Goal: Task Accomplishment & Management: Manage account settings

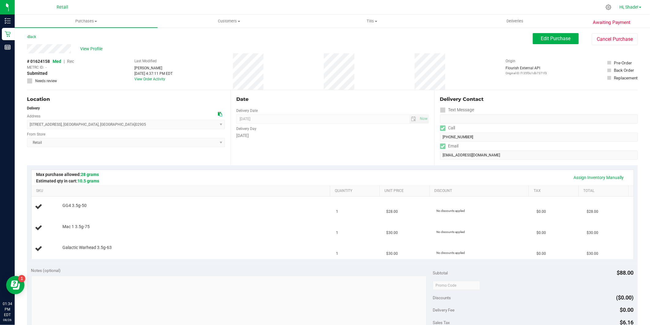
click at [641, 4] on link "Hi, Shade!" at bounding box center [630, 7] width 27 height 6
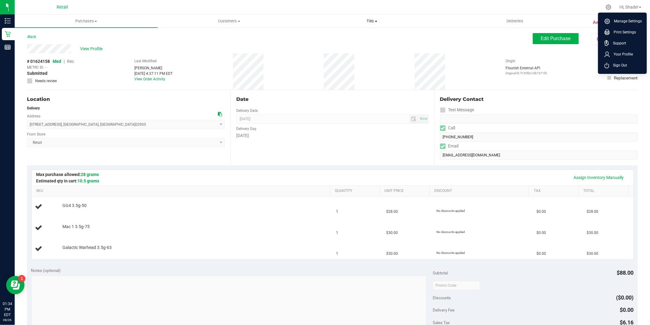
click at [422, 23] on uib-tab-heading "Tills Manage tills" at bounding box center [372, 21] width 142 height 12
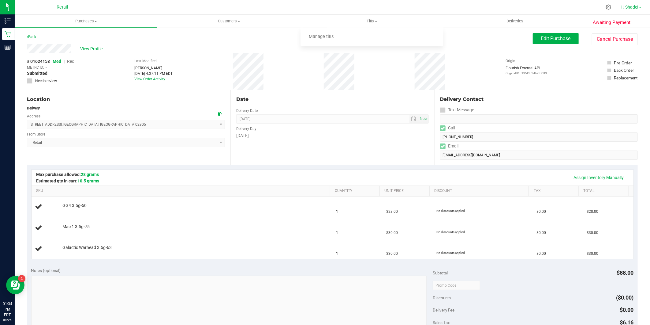
click at [635, 9] on span "Hi, Shade!" at bounding box center [629, 7] width 19 height 5
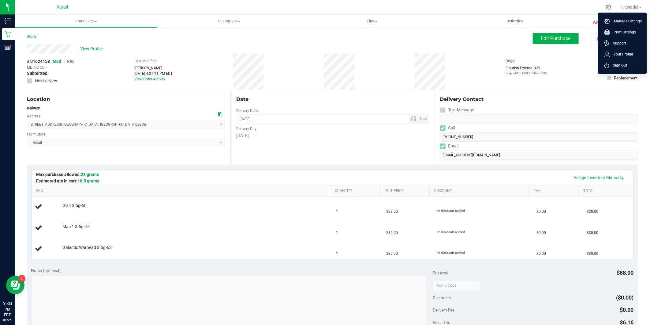
click at [547, 12] on div at bounding box center [356, 7] width 492 height 12
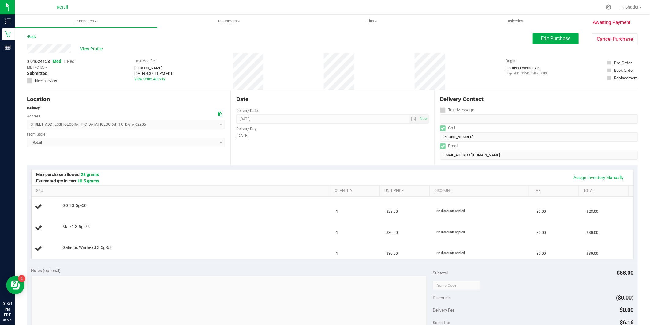
click at [516, 7] on div at bounding box center [356, 7] width 492 height 12
click at [640, 7] on span at bounding box center [640, 7] width 2 height 1
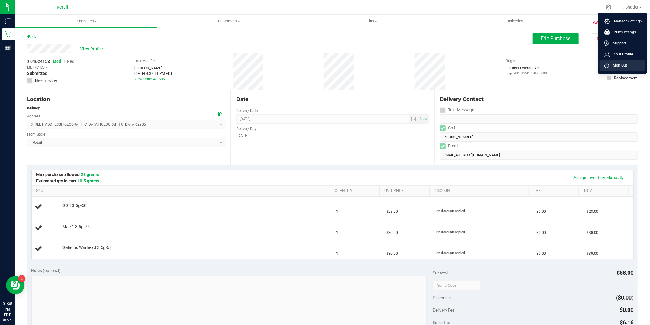
click at [617, 66] on span "Sign Out" at bounding box center [619, 65] width 18 height 6
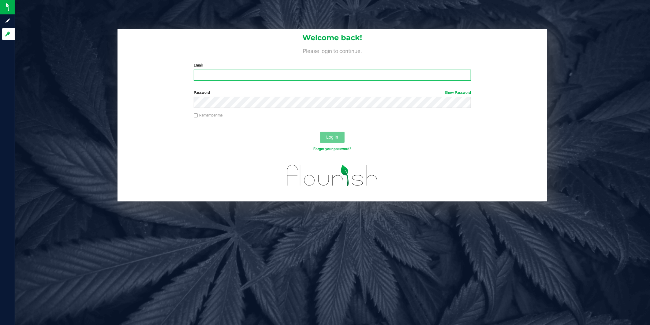
type input "[EMAIL_ADDRESS][DOMAIN_NAME]"
drag, startPoint x: 259, startPoint y: 74, endPoint x: 278, endPoint y: 71, distance: 19.0
click at [262, 74] on input "[EMAIL_ADDRESS][DOMAIN_NAME]" at bounding box center [332, 75] width 277 height 11
click at [380, 114] on div "Remember me" at bounding box center [332, 115] width 287 height 7
click at [339, 134] on button "Log In" at bounding box center [332, 137] width 24 height 11
